Goal: Transaction & Acquisition: Purchase product/service

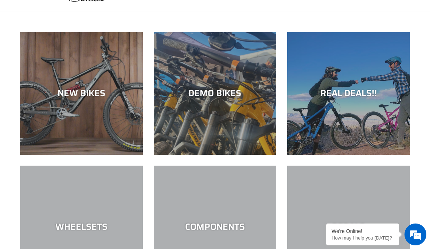
scroll to position [44, 0]
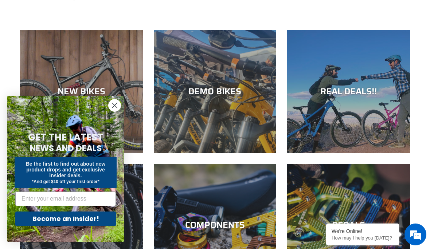
click at [79, 91] on div "NEW BIKES" at bounding box center [81, 91] width 123 height 11
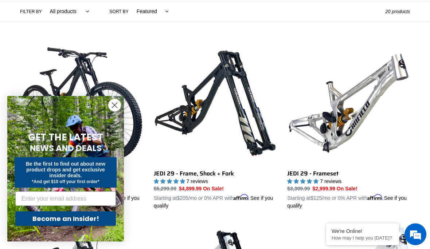
scroll to position [175, 0]
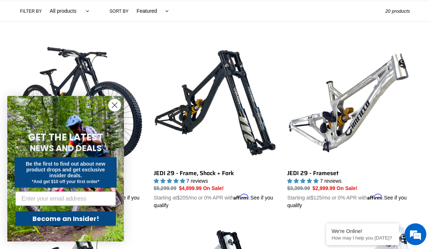
click at [117, 112] on circle "Close dialog" at bounding box center [115, 105] width 12 height 12
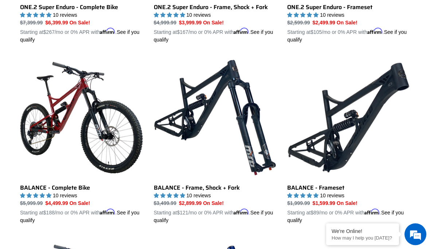
scroll to position [703, 0]
click at [87, 108] on link "BALANCE - Complete Bike" at bounding box center [81, 140] width 123 height 168
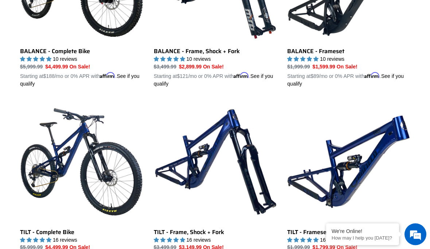
scroll to position [840, 0]
click at [72, 154] on link "TILT - Complete Bike" at bounding box center [81, 185] width 123 height 168
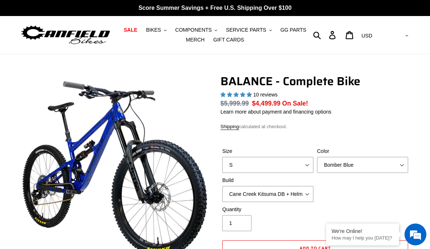
select select "highest-rating"
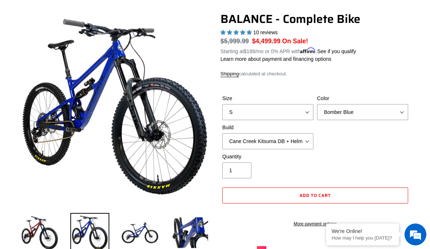
scroll to position [111, 0]
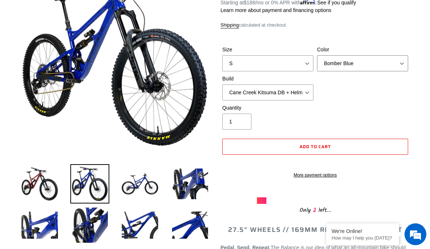
click at [402, 62] on select "Bomber Blue Goat's Blood Stealth Black" at bounding box center [362, 64] width 91 height 16
select select "Goat's Blood"
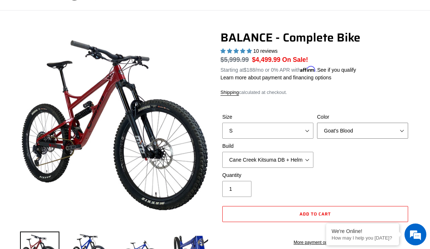
scroll to position [17, 0]
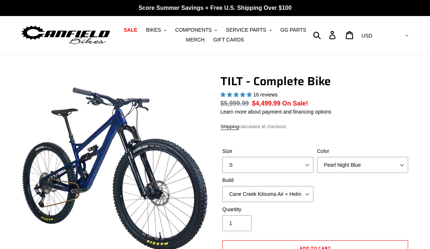
select select "highest-rating"
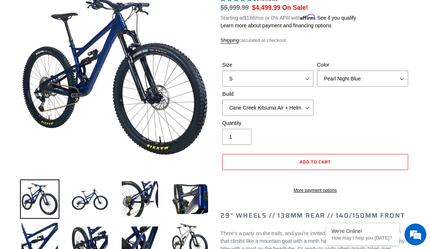
scroll to position [83, 0]
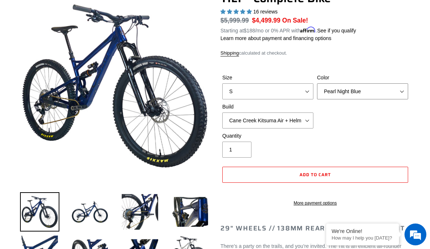
click at [397, 92] on select "Pearl Night Blue Stealth Silver Raw" at bounding box center [362, 91] width 91 height 16
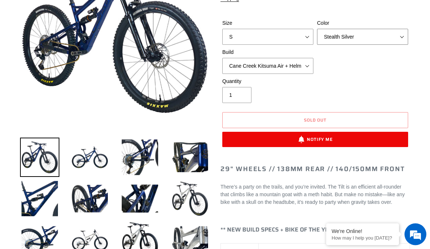
scroll to position [144, 0]
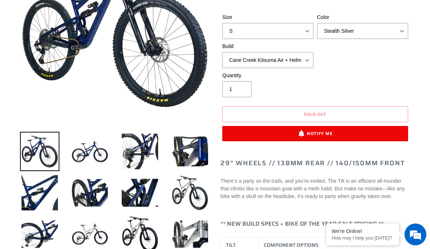
click at [192, 187] on img at bounding box center [190, 192] width 39 height 39
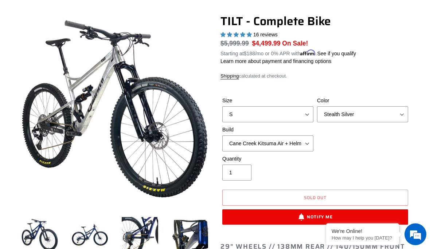
scroll to position [60, 0]
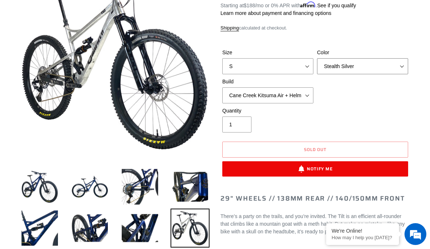
click at [400, 67] on select "Pearl Night Blue Stealth Silver Raw" at bounding box center [362, 67] width 91 height 16
select select "Raw"
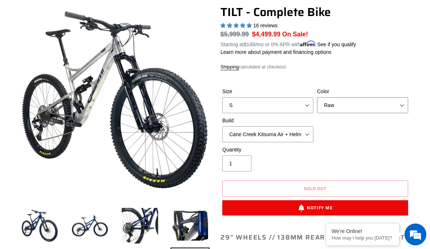
scroll to position [89, 0]
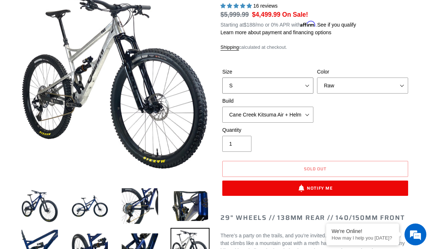
click at [306, 85] on select "S M L" at bounding box center [267, 86] width 91 height 16
select select "M"
click at [306, 116] on select "Cane Creek Kitsuma Air + Helm MKII 140 + SRAM GX Cane Creek Kitsuma Air + Helm …" at bounding box center [267, 115] width 91 height 16
click at [313, 114] on select "Cane Creek Kitsuma Air + Helm MKII 140 + SRAM GX Cane Creek Kitsuma Air + Helm …" at bounding box center [267, 115] width 91 height 16
select select "Fox Float X + 36 SL Factory Grip X 140 + Shimano XT"
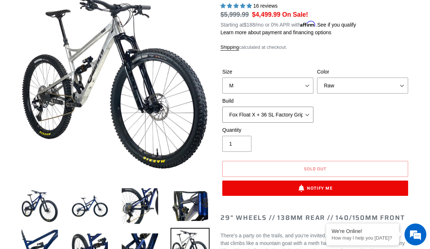
click at [305, 116] on select "Cane Creek Kitsuma Air + Helm MKII 140 + SRAM GX Cane Creek Kitsuma Air + Helm …" at bounding box center [267, 115] width 91 height 16
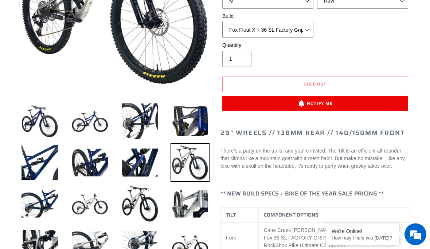
scroll to position [214, 0]
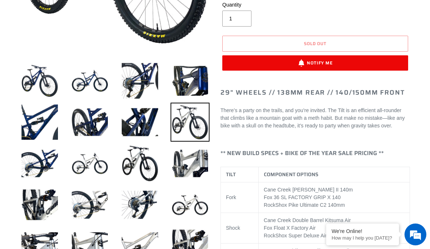
click at [197, 203] on img at bounding box center [190, 205] width 39 height 39
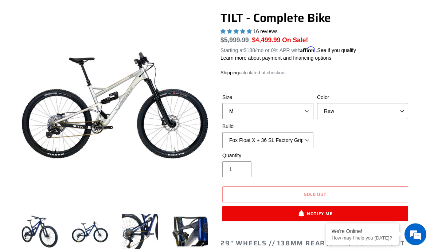
scroll to position [35, 0]
